Goal: Transaction & Acquisition: Purchase product/service

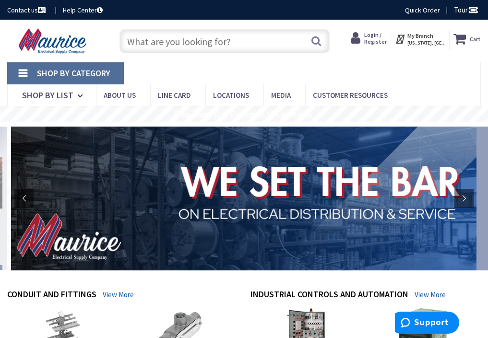
click at [155, 46] on input "text" at bounding box center [224, 41] width 210 height 24
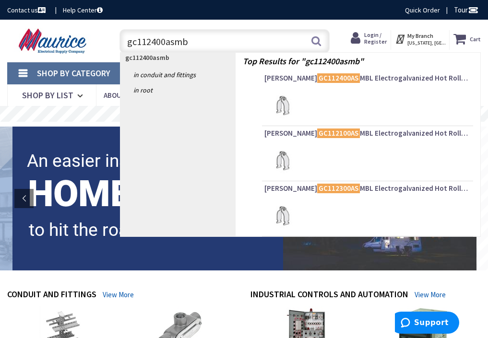
type input "gc112400asmbl"
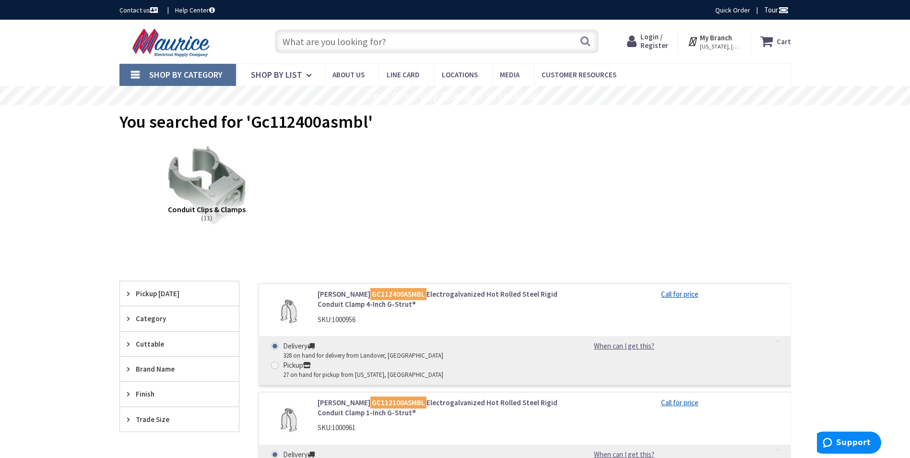
drag, startPoint x: 355, startPoint y: 294, endPoint x: 406, endPoint y: 285, distance: 51.0
click at [370, 294] on mark "GC112400ASMBL" at bounding box center [398, 294] width 56 height 12
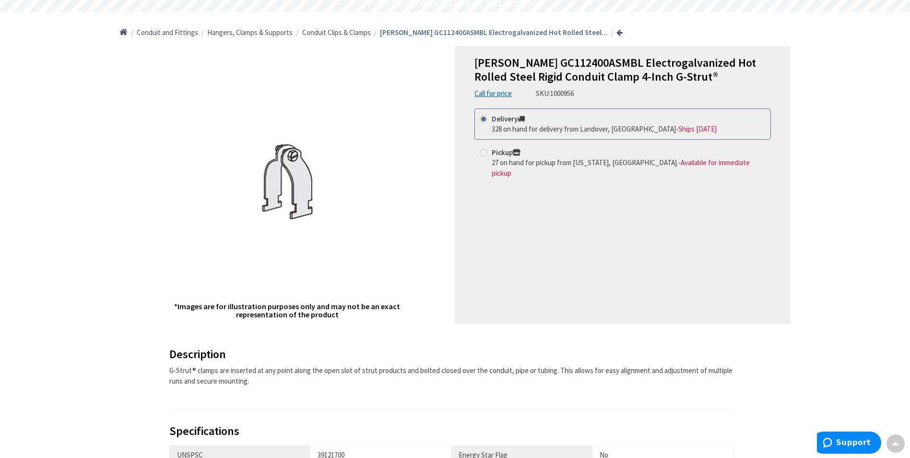
scroll to position [48, 0]
